Goal: Task Accomplishment & Management: Complete application form

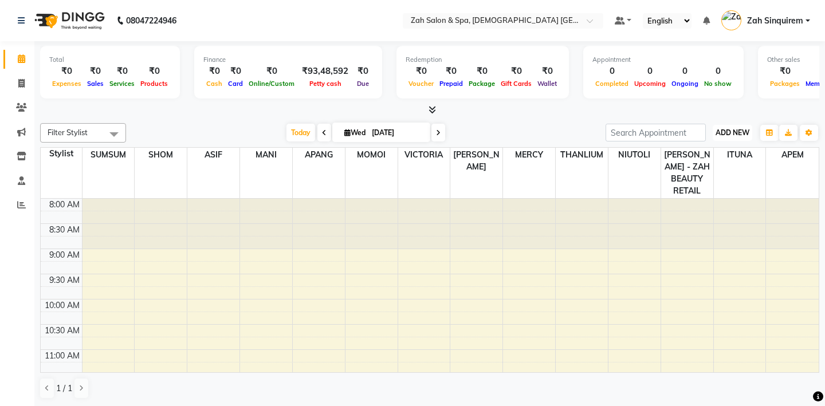
click at [732, 133] on span "ADD NEW" at bounding box center [733, 132] width 34 height 9
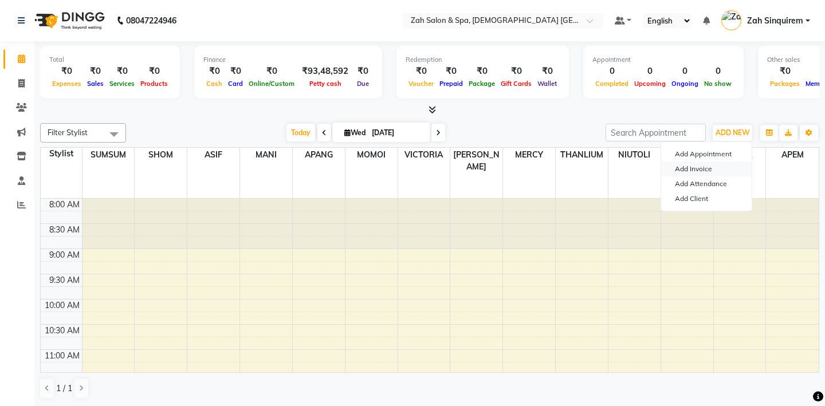
click at [698, 167] on link "Add Invoice" at bounding box center [706, 169] width 91 height 15
select select "service"
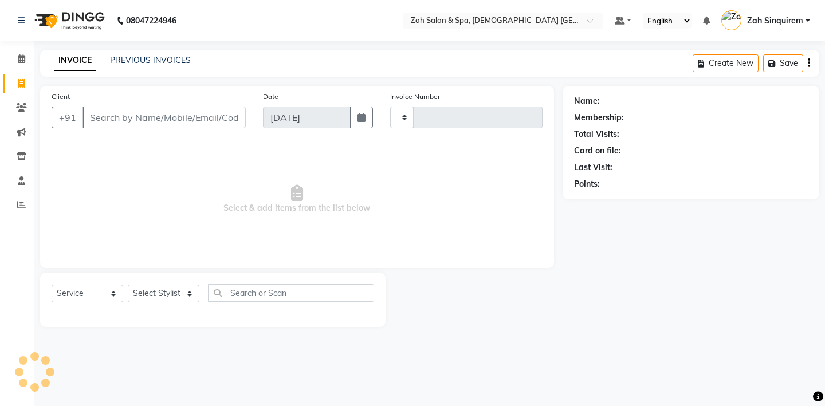
type input "0900"
select select "5613"
type input "8390500011"
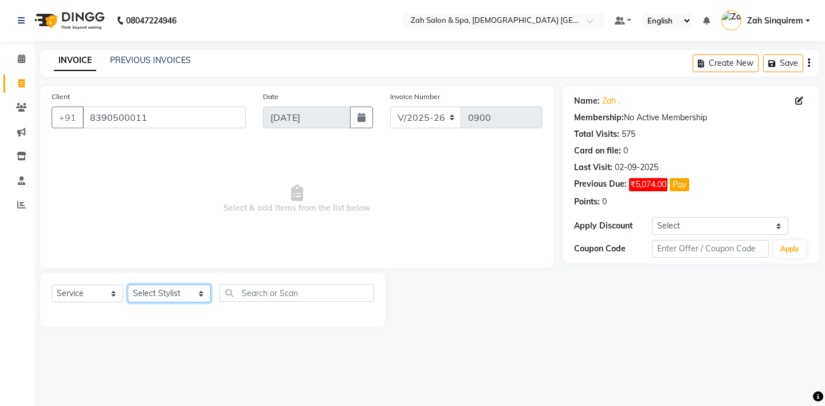
click at [175, 295] on select "Select Stylist [PERSON_NAME] - ZAH BEAUTY RETAIL APANG APEM ASIF ITUNA MANI MER…" at bounding box center [169, 294] width 83 height 18
select select "38262"
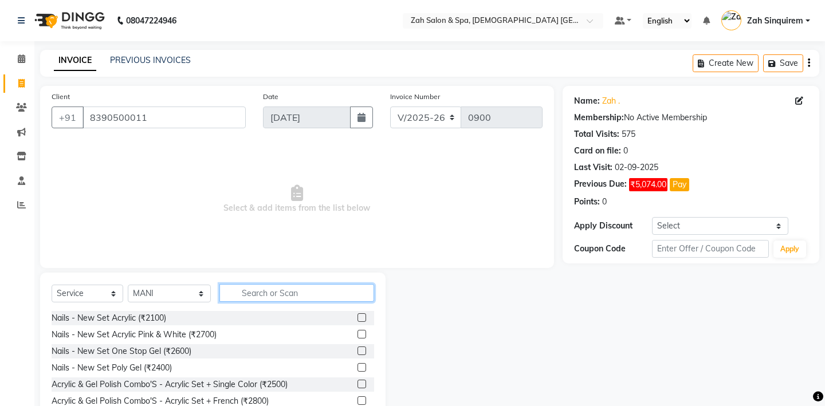
click at [256, 292] on input "text" at bounding box center [297, 293] width 155 height 18
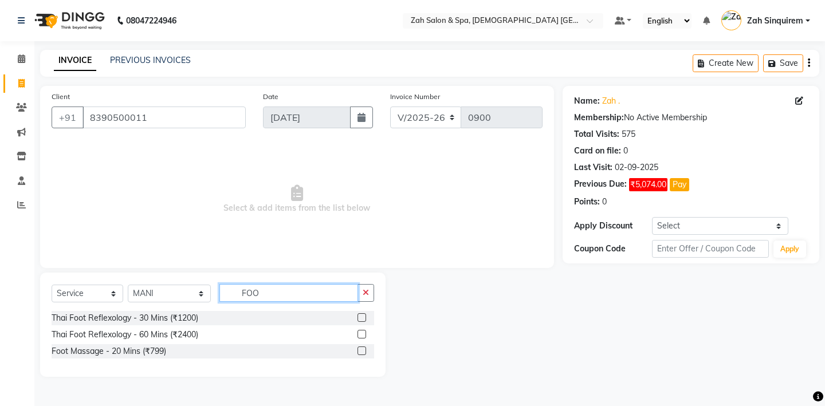
type input "FOO"
click at [362, 350] on label at bounding box center [362, 351] width 9 height 9
click at [362, 350] on input "checkbox" at bounding box center [361, 351] width 7 height 7
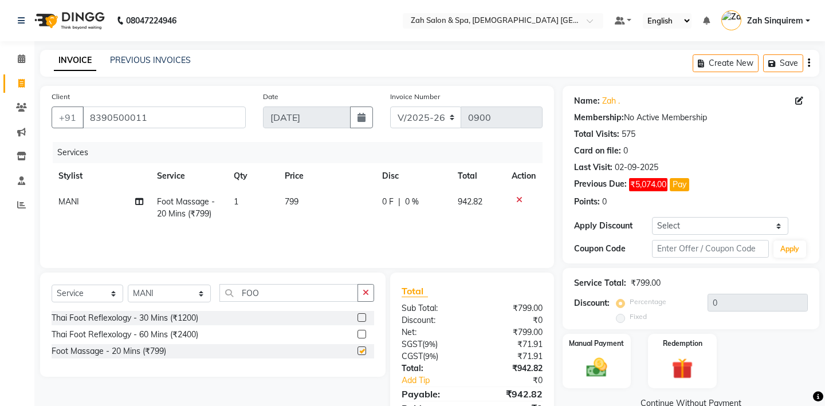
checkbox input "false"
click at [361, 316] on label at bounding box center [362, 318] width 9 height 9
click at [361, 316] on input "checkbox" at bounding box center [361, 318] width 7 height 7
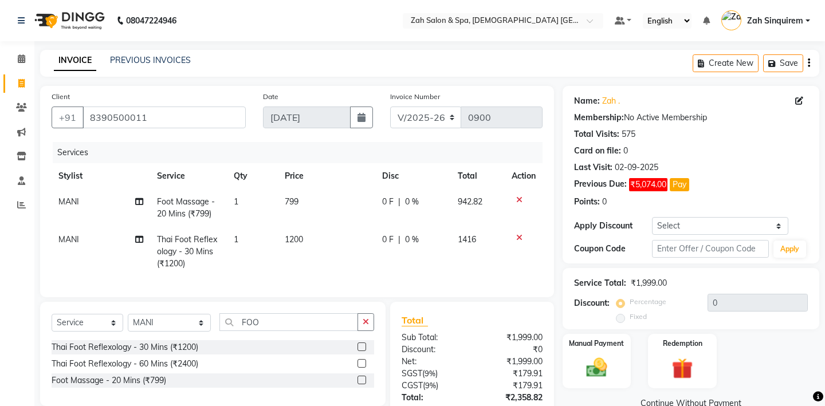
click at [361, 349] on label at bounding box center [362, 347] width 9 height 9
click at [361, 349] on input "checkbox" at bounding box center [361, 347] width 7 height 7
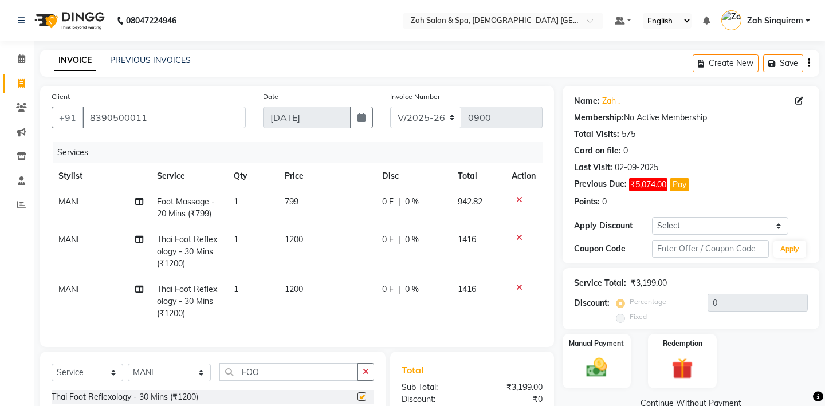
checkbox input "false"
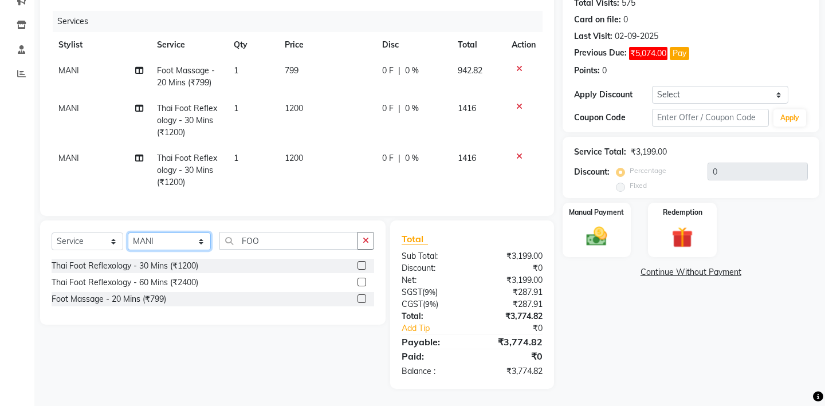
click at [162, 241] on select "Select Stylist [PERSON_NAME] - ZAH BEAUTY RETAIL APANG APEM ASIF ITUNA MANI MER…" at bounding box center [169, 242] width 83 height 18
select select "46424"
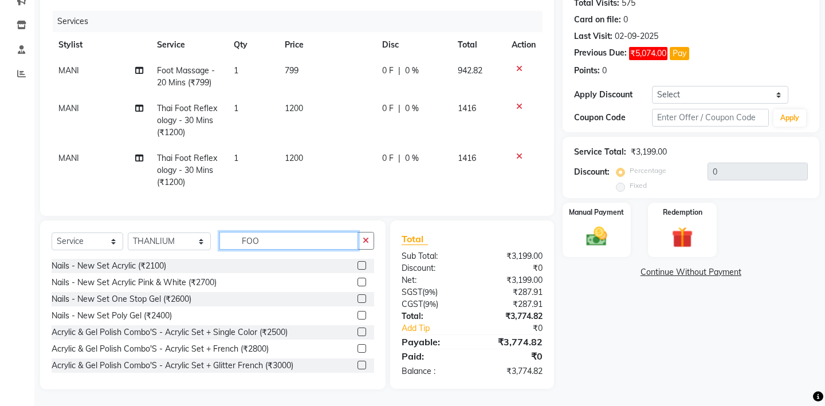
click at [268, 240] on input "FOO" at bounding box center [289, 241] width 139 height 18
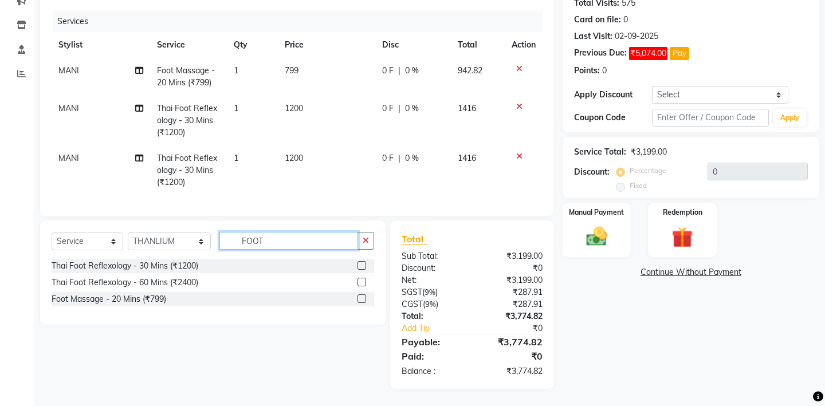
type input "FOOT"
click at [361, 296] on label at bounding box center [362, 299] width 9 height 9
click at [361, 296] on input "checkbox" at bounding box center [361, 299] width 7 height 7
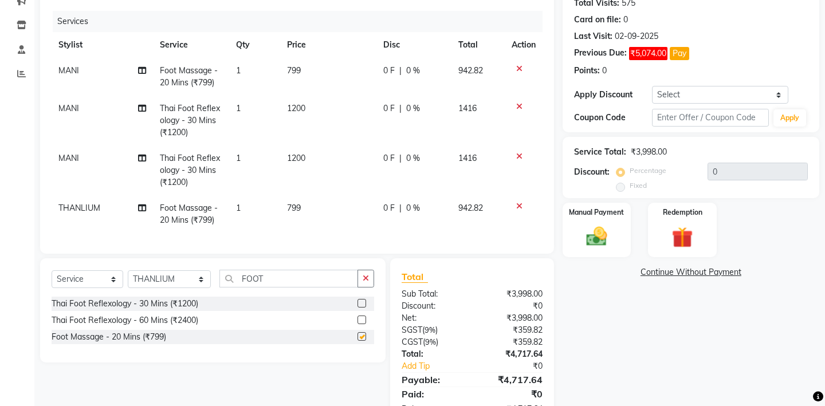
checkbox input "false"
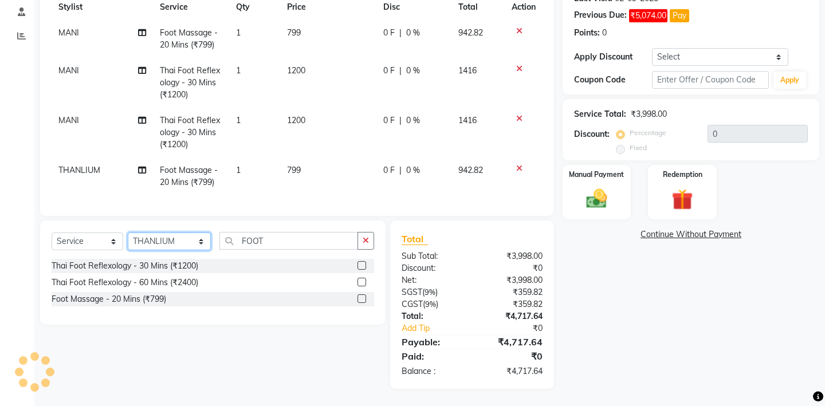
click at [180, 240] on select "Select Stylist [PERSON_NAME] - ZAH BEAUTY RETAIL APANG APEM ASIF ITUNA MANI MER…" at bounding box center [169, 242] width 83 height 18
select select "38269"
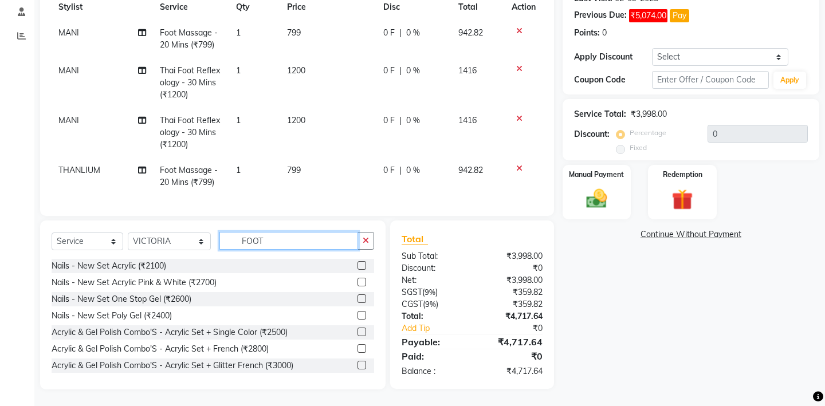
click at [301, 242] on input "FOOT" at bounding box center [289, 241] width 139 height 18
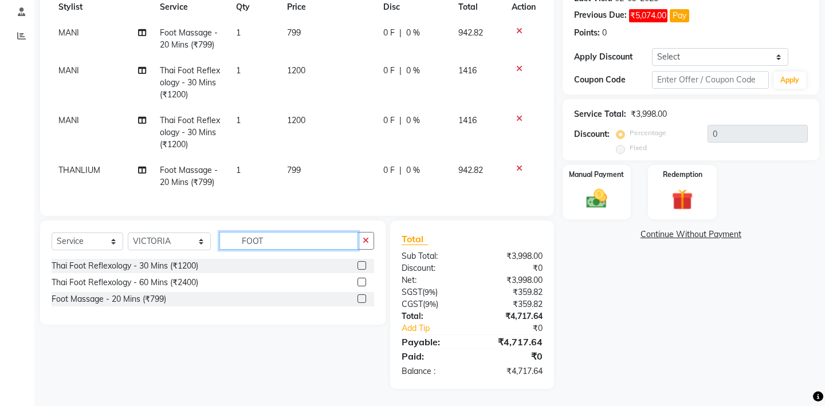
type input "FOOT"
click at [364, 268] on label at bounding box center [362, 265] width 9 height 9
click at [364, 268] on input "checkbox" at bounding box center [361, 266] width 7 height 7
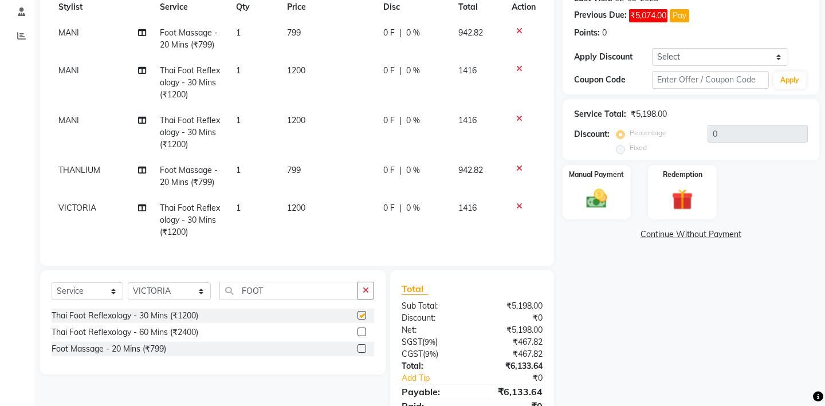
checkbox input "false"
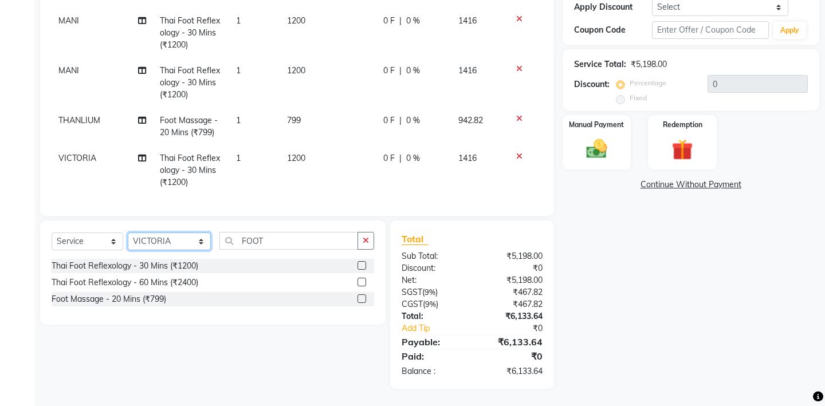
click at [162, 244] on select "Select Stylist [PERSON_NAME] - ZAH BEAUTY RETAIL APANG APEM ASIF ITUNA MANI MER…" at bounding box center [169, 242] width 83 height 18
select select "38270"
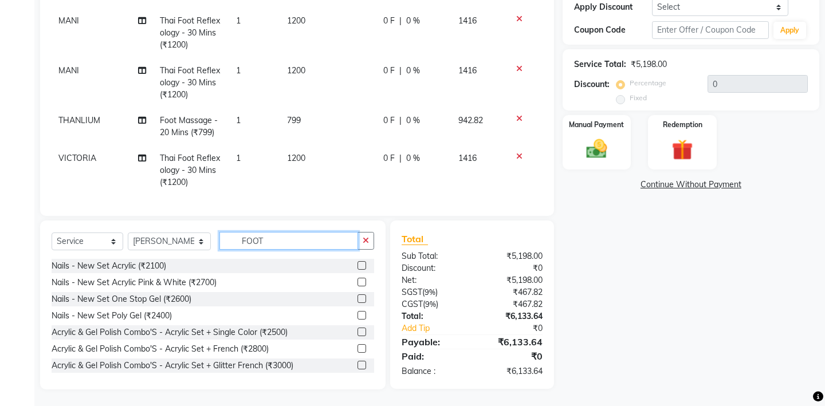
click at [254, 241] on input "FOOT" at bounding box center [289, 241] width 139 height 18
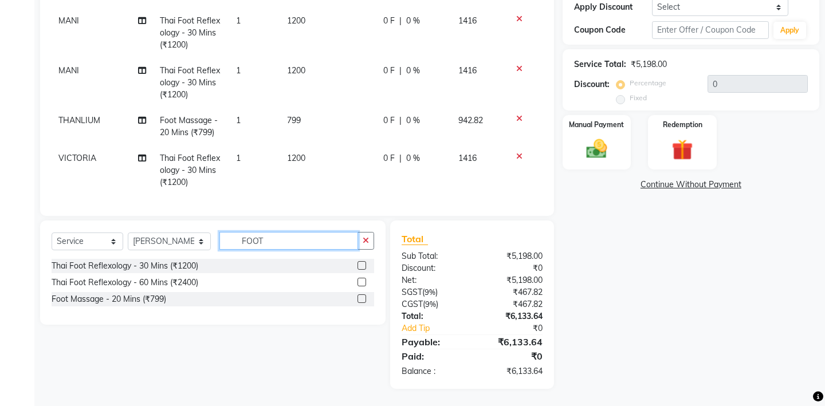
type input "FOOT"
click at [361, 262] on label at bounding box center [362, 265] width 9 height 9
click at [361, 263] on input "checkbox" at bounding box center [361, 266] width 7 height 7
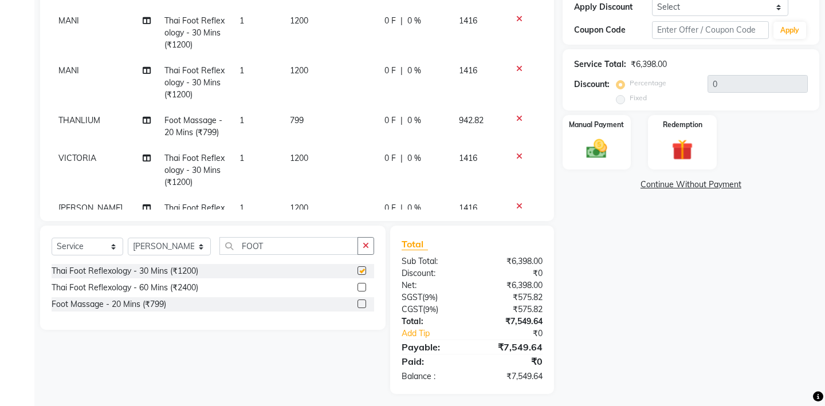
checkbox input "false"
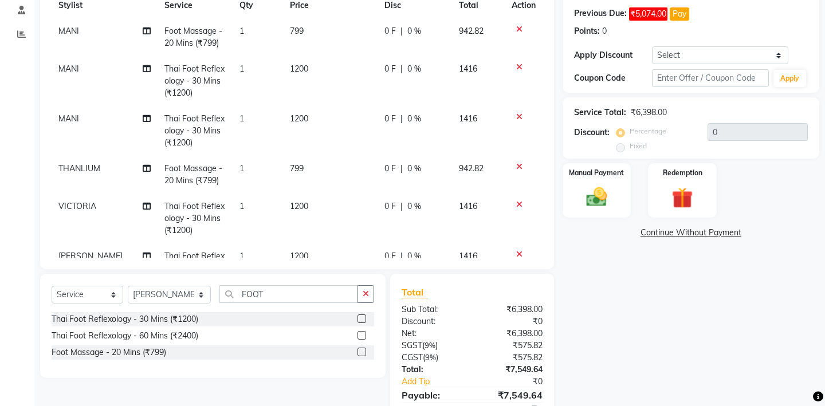
scroll to position [224, 0]
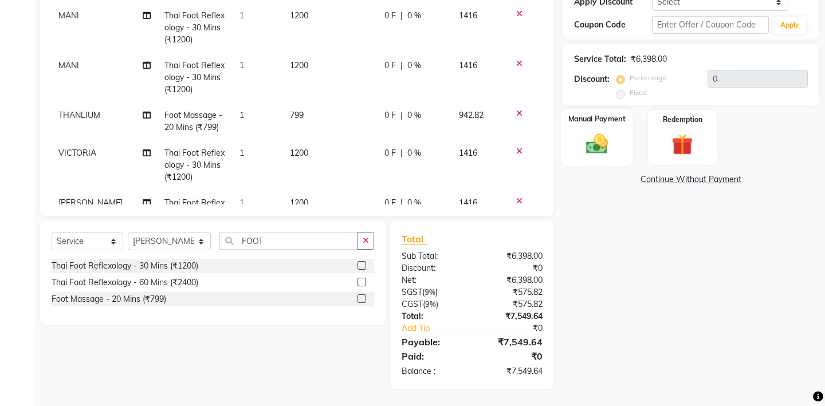
click at [581, 132] on img at bounding box center [597, 143] width 36 height 25
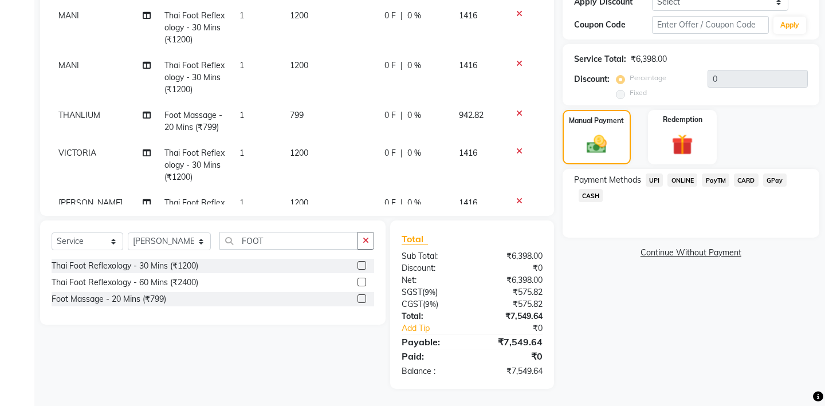
click at [657, 169] on div "Payment Methods UPI ONLINE PayTM CARD GPay CASH" at bounding box center [691, 203] width 257 height 69
click at [655, 174] on span "UPI" at bounding box center [655, 180] width 18 height 13
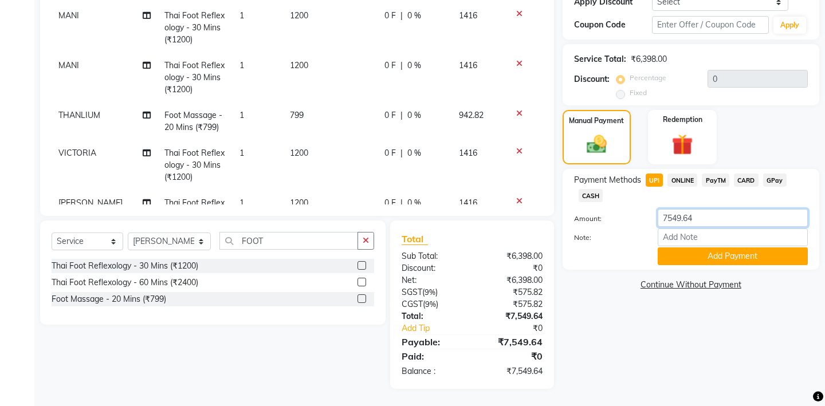
click at [700, 209] on input "7549.64" at bounding box center [733, 218] width 150 height 18
type input "7"
type input "1886"
click at [695, 248] on button "Add Payment" at bounding box center [733, 257] width 150 height 18
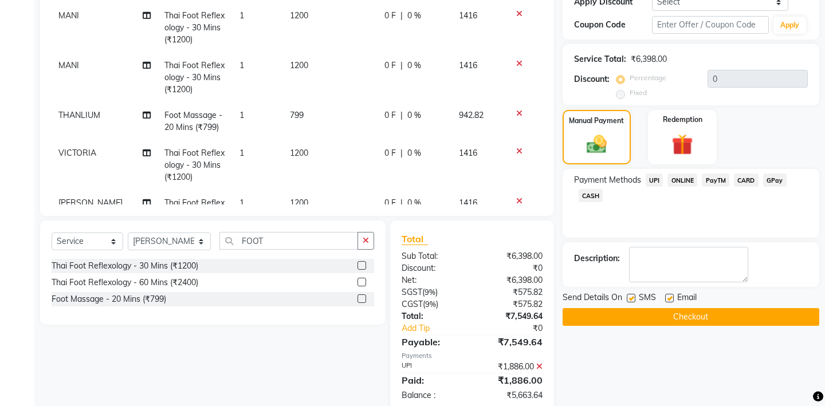
click at [595, 189] on span "CASH" at bounding box center [591, 195] width 25 height 13
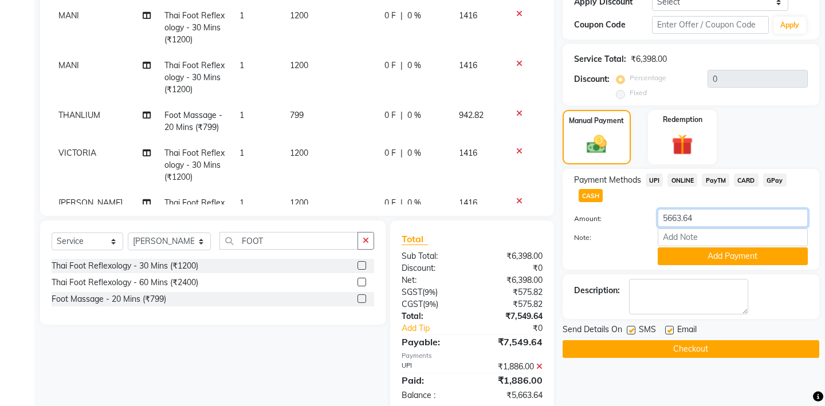
click at [695, 209] on input "5663.64" at bounding box center [733, 218] width 150 height 18
type input "5"
type input "2832"
click at [686, 248] on button "Add Payment" at bounding box center [733, 257] width 150 height 18
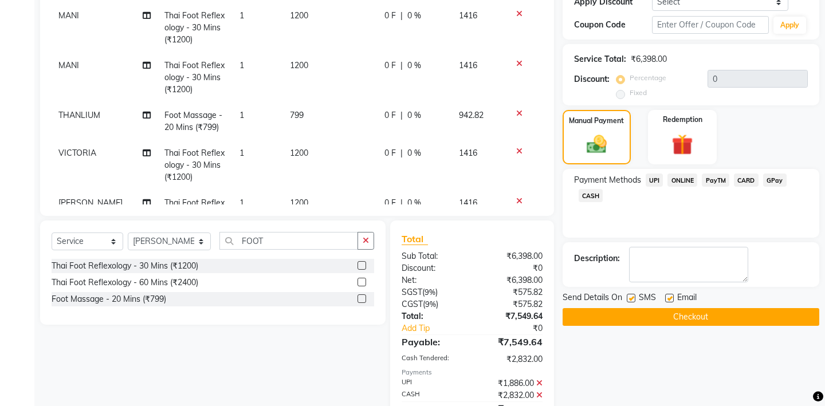
scroll to position [277, 0]
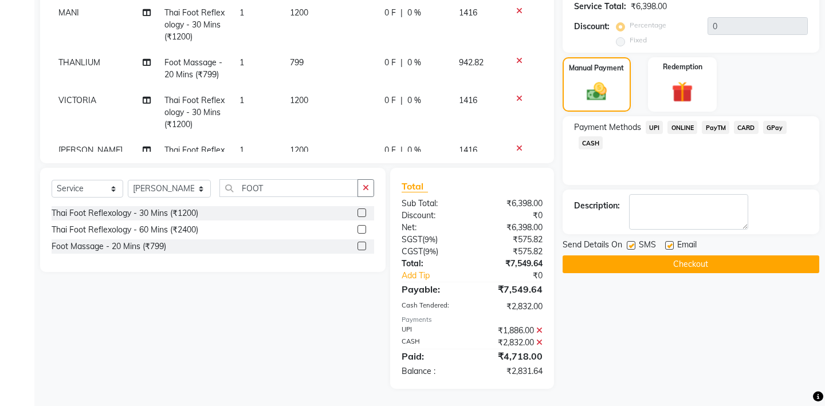
click at [657, 121] on span "UPI" at bounding box center [655, 127] width 18 height 13
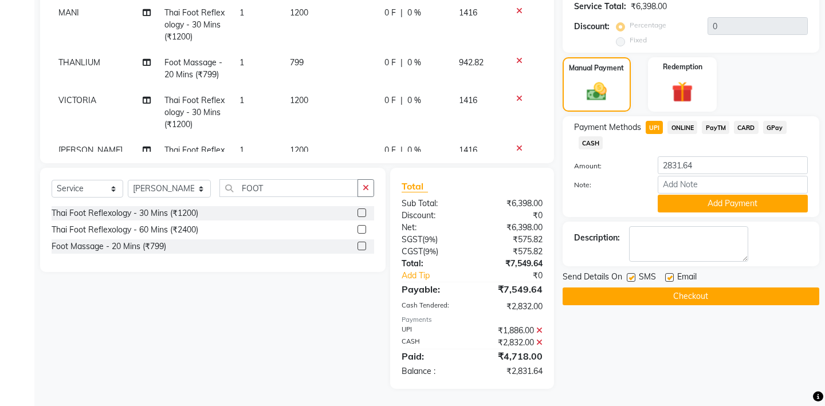
click at [590, 136] on span "CASH" at bounding box center [591, 142] width 25 height 13
click at [684, 195] on button "Add Payment" at bounding box center [733, 204] width 150 height 18
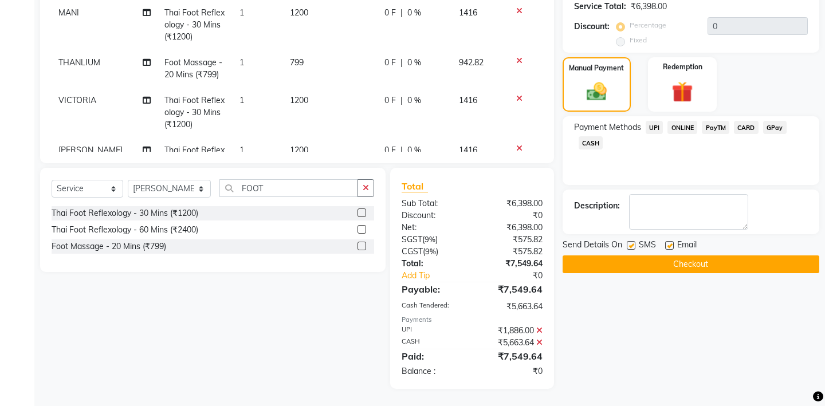
click at [616, 256] on button "Checkout" at bounding box center [691, 265] width 257 height 18
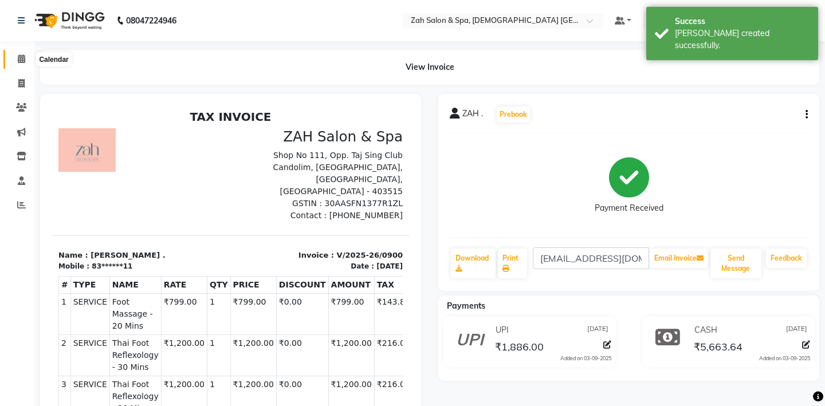
click at [19, 57] on icon at bounding box center [21, 58] width 7 height 9
